Goal: Answer question/provide support

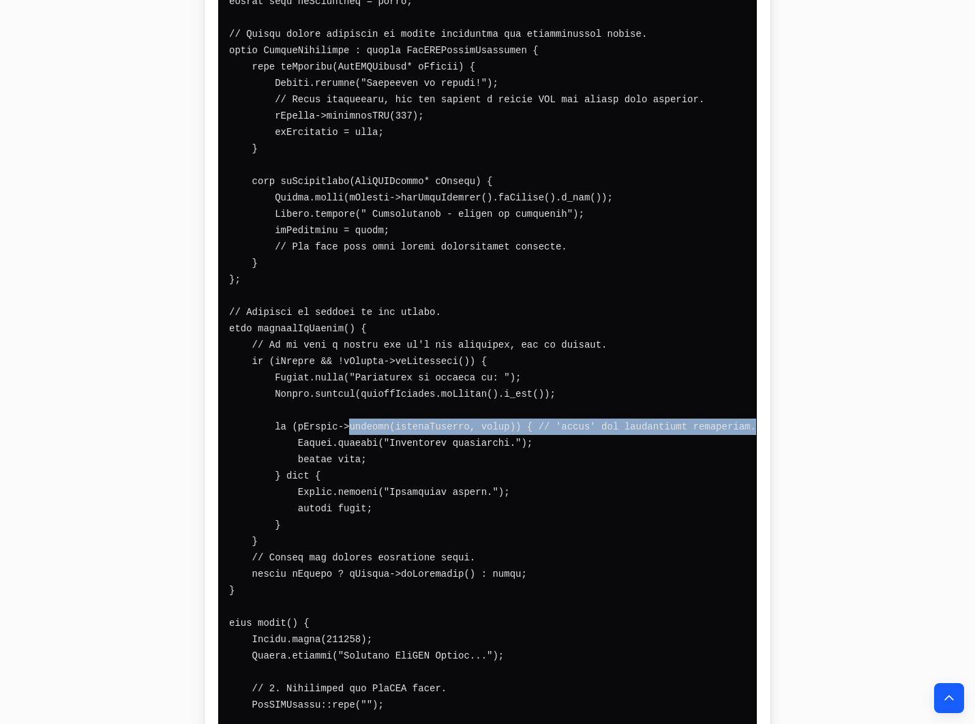
scroll to position [5113, 0]
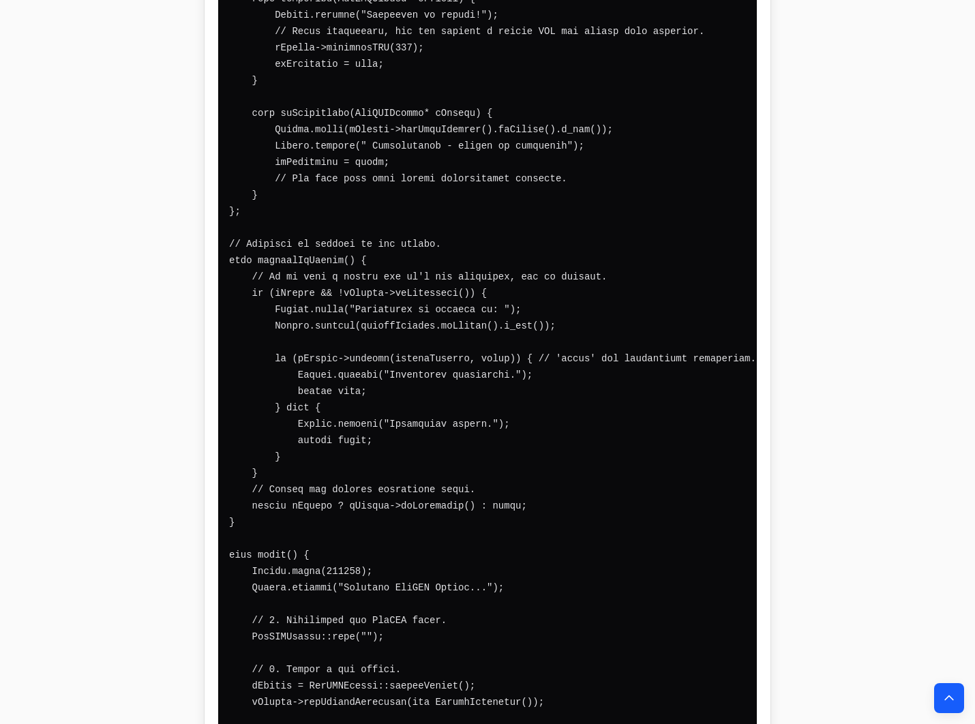
click at [355, 594] on code at bounding box center [512, 686] width 567 height 1942
drag, startPoint x: 269, startPoint y: 192, endPoint x: 310, endPoint y: 196, distance: 41.1
click at [310, 196] on pre at bounding box center [487, 686] width 539 height 1964
drag, startPoint x: 327, startPoint y: 190, endPoint x: 271, endPoint y: 194, distance: 56.1
click at [271, 194] on code at bounding box center [512, 686] width 567 height 1942
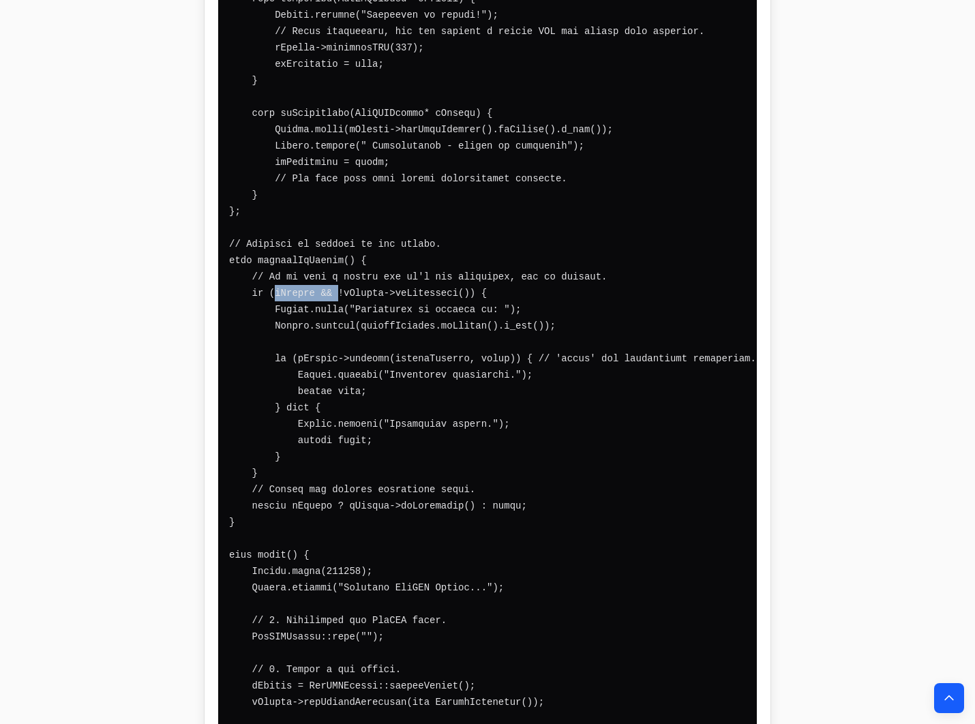
copy code "pClient &&"
click at [342, 190] on code at bounding box center [512, 686] width 567 height 1942
drag, startPoint x: 334, startPoint y: 189, endPoint x: 408, endPoint y: 197, distance: 74.8
click at [428, 198] on pre at bounding box center [487, 686] width 539 height 1964
drag, startPoint x: 284, startPoint y: 191, endPoint x: 369, endPoint y: 194, distance: 85.3
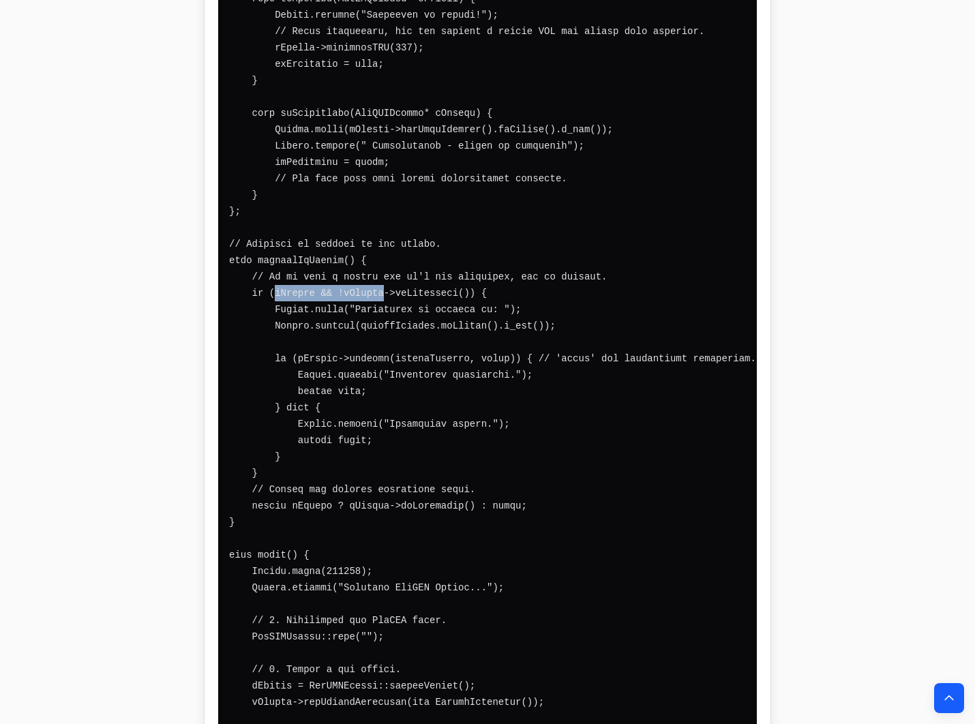
click at [369, 194] on code at bounding box center [512, 686] width 567 height 1942
click at [356, 196] on code at bounding box center [512, 686] width 567 height 1942
drag, startPoint x: 329, startPoint y: 192, endPoint x: 451, endPoint y: 195, distance: 122.8
click at [451, 195] on code at bounding box center [512, 686] width 567 height 1942
copy code "!pClient->isConnected()"
